Goal: Consume media (video, audio)

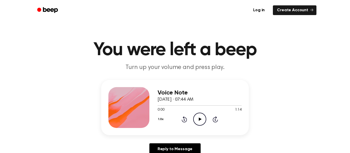
click at [199, 114] on icon "Play Audio" at bounding box center [199, 119] width 13 height 13
click at [200, 120] on icon at bounding box center [200, 119] width 3 height 3
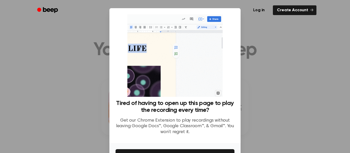
click at [240, 13] on ul "Log in Create Account" at bounding box center [192, 10] width 250 height 12
click at [256, 9] on link "Log in" at bounding box center [259, 10] width 22 height 12
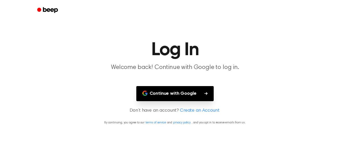
click at [191, 96] on button "Continue with Google" at bounding box center [175, 93] width 78 height 15
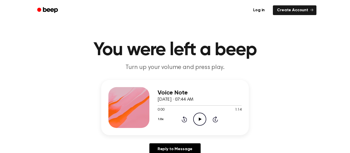
click at [202, 122] on icon "Play Audio" at bounding box center [199, 119] width 13 height 13
click at [204, 122] on icon "Pause Audio" at bounding box center [199, 119] width 13 height 13
click at [201, 121] on icon "Play Audio" at bounding box center [199, 119] width 13 height 13
click at [201, 121] on icon "Pause Audio" at bounding box center [199, 119] width 13 height 13
click at [201, 121] on icon "Play Audio" at bounding box center [199, 119] width 13 height 13
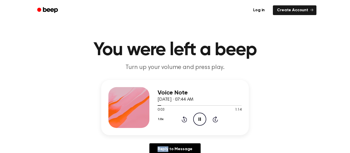
click at [199, 117] on icon "Pause Audio" at bounding box center [199, 119] width 13 height 13
click at [199, 117] on icon "Play Audio" at bounding box center [199, 119] width 13 height 13
